Goal: Navigation & Orientation: Find specific page/section

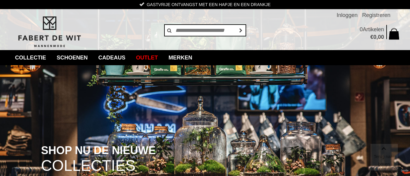
scroll to position [154, 0]
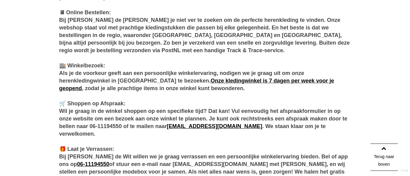
scroll to position [463, 0]
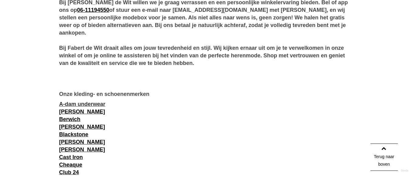
click at [64, 104] on link "A-dam underwear" at bounding box center [82, 104] width 46 height 6
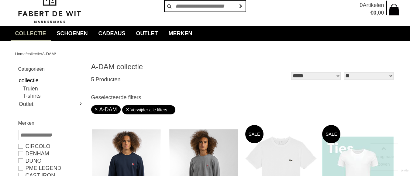
scroll to position [97, 0]
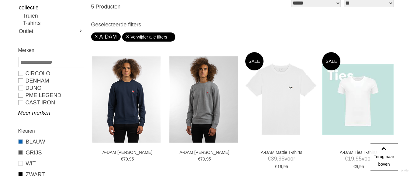
click at [70, 11] on link "collectie" at bounding box center [50, 7] width 65 height 9
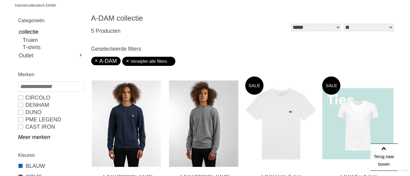
scroll to position [61, 0]
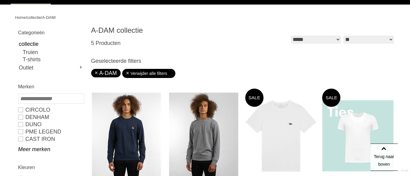
click at [91, 29] on h1 "A-DAM collectie" at bounding box center [167, 30] width 152 height 9
drag, startPoint x: 91, startPoint y: 29, endPoint x: 147, endPoint y: 29, distance: 56.2
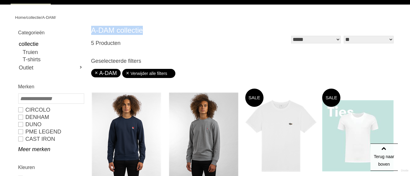
click at [147, 29] on h1 "A-DAM collectie" at bounding box center [167, 30] width 152 height 9
click at [135, 33] on h1 "A-DAM collectie" at bounding box center [167, 30] width 152 height 9
click at [93, 27] on h1 "A-DAM collectie" at bounding box center [167, 30] width 152 height 9
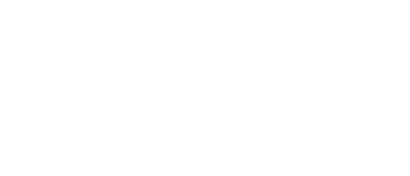
click at [93, 31] on h1 "A-DAM collectie" at bounding box center [167, 30] width 152 height 9
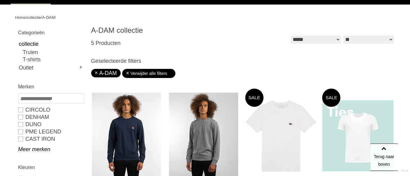
click at [84, 30] on div "Categorieën collectie Truien T-shirts Outlet Categorieën T-shirts Polo's" at bounding box center [50, 51] width 71 height 50
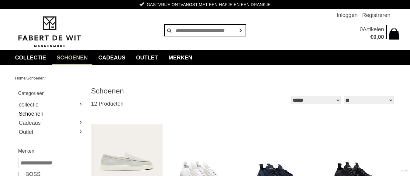
drag, startPoint x: 0, startPoint y: 0, endPoint x: 89, endPoint y: 32, distance: 94.7
click at [89, 32] on header "Gastvrije ontvangst met een hapje en een drankje Vakkundige modespecialisten Ze…" at bounding box center [205, 25] width 410 height 50
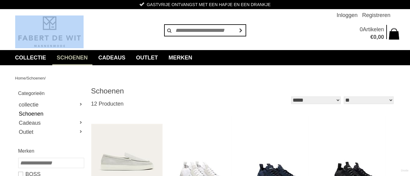
click at [89, 32] on header "Gastvrije ontvangst met een hapje en een drankje Vakkundige modespecialisten Ze…" at bounding box center [205, 25] width 410 height 50
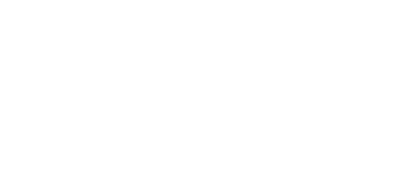
click at [89, 32] on header "Gastvrije ontvangst met een hapje en een drankje Vakkundige modespecialisten Ze…" at bounding box center [205, 25] width 410 height 50
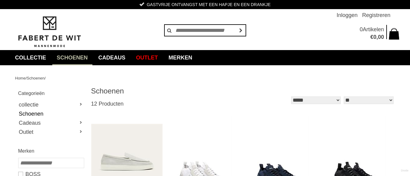
click at [88, 29] on header "Gastvrije ontvangst met een hapje en een drankje Vakkundige modespecialisten Ze…" at bounding box center [205, 25] width 410 height 50
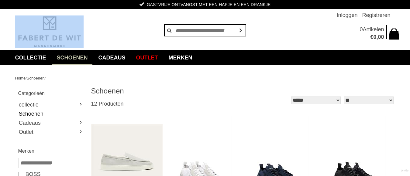
click at [88, 29] on header "Gastvrije ontvangst met een hapje en een drankje Vakkundige modespecialisten Ze…" at bounding box center [205, 25] width 410 height 50
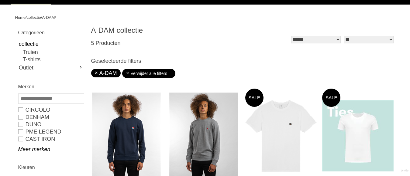
drag, startPoint x: 94, startPoint y: 18, endPoint x: 109, endPoint y: 53, distance: 37.7
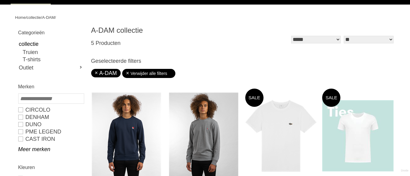
click at [92, 31] on h1 "A-DAM collectie" at bounding box center [167, 30] width 152 height 9
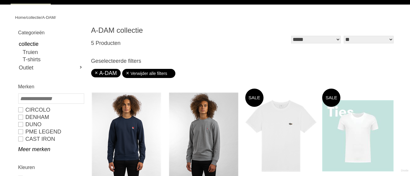
click at [92, 31] on h1 "A-DAM collectie" at bounding box center [167, 30] width 152 height 9
click at [126, 43] on div "A-DAM collectie 5 Producten" at bounding box center [167, 36] width 152 height 21
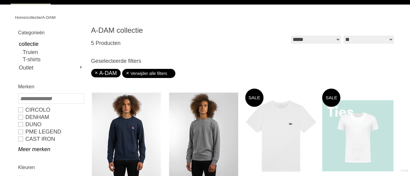
click at [91, 26] on h1 "A-DAM collectie" at bounding box center [167, 30] width 152 height 9
copy div "A-DAM collectie"
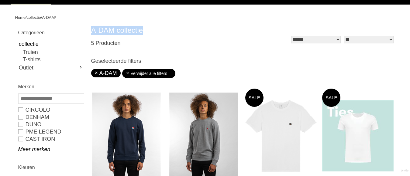
drag, startPoint x: 92, startPoint y: 30, endPoint x: 145, endPoint y: 30, distance: 53.5
click at [145, 30] on h1 "A-DAM collectie" at bounding box center [167, 30] width 152 height 9
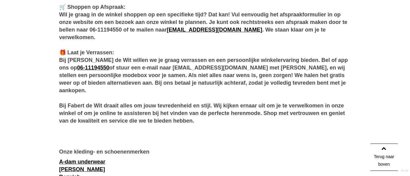
scroll to position [506, 0]
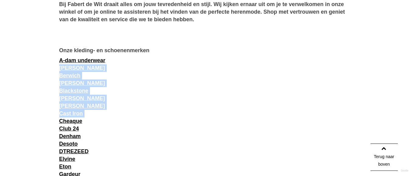
drag, startPoint x: 116, startPoint y: 58, endPoint x: 40, endPoint y: 123, distance: 100.0
click at [40, 123] on main "[PERSON_NAME] DE WIT Herenmode in [GEOGRAPHIC_DATA] Welkom bij [PERSON_NAME] de…" at bounding box center [205, 84] width 380 height 785
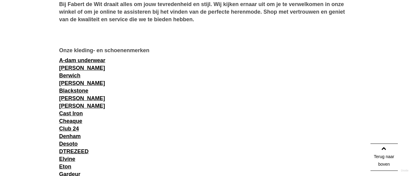
click at [117, 119] on div "Cheaque" at bounding box center [205, 122] width 292 height 8
drag, startPoint x: 111, startPoint y: 67, endPoint x: 60, endPoint y: 69, distance: 51.1
click at [60, 69] on div "[PERSON_NAME]" at bounding box center [205, 68] width 292 height 8
drag, startPoint x: 85, startPoint y: 77, endPoint x: 57, endPoint y: 78, distance: 27.7
click at [57, 78] on main "[PERSON_NAME] DE WIT Herenmode in [GEOGRAPHIC_DATA] Welkom bij [PERSON_NAME] de…" at bounding box center [205, 84] width 380 height 785
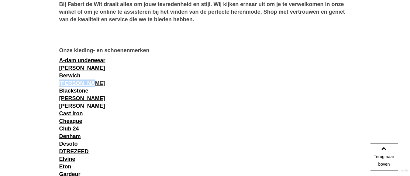
drag, startPoint x: 92, startPoint y: 81, endPoint x: 60, endPoint y: 82, distance: 32.5
click at [60, 82] on div "[PERSON_NAME]" at bounding box center [205, 84] width 292 height 8
drag, startPoint x: 94, startPoint y: 89, endPoint x: 61, endPoint y: 93, distance: 33.4
click at [61, 93] on div "Blackstone" at bounding box center [205, 91] width 292 height 8
drag, startPoint x: 92, startPoint y: 100, endPoint x: 61, endPoint y: 101, distance: 31.3
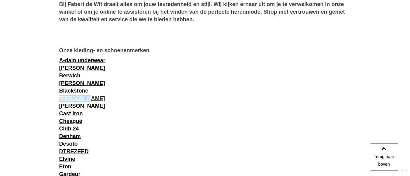
click at [61, 101] on div "[PERSON_NAME]" at bounding box center [205, 99] width 292 height 8
drag, startPoint x: 93, startPoint y: 105, endPoint x: 60, endPoint y: 107, distance: 32.3
click at [60, 107] on div "[PERSON_NAME]" at bounding box center [205, 106] width 292 height 8
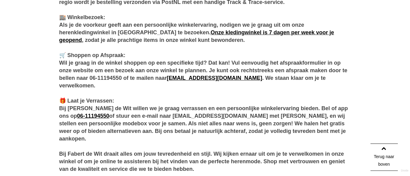
scroll to position [559, 0]
